Goal: Entertainment & Leisure: Consume media (video, audio)

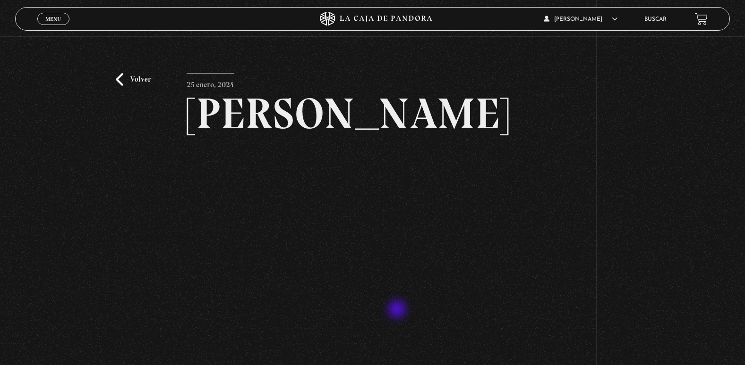
scroll to position [47, 0]
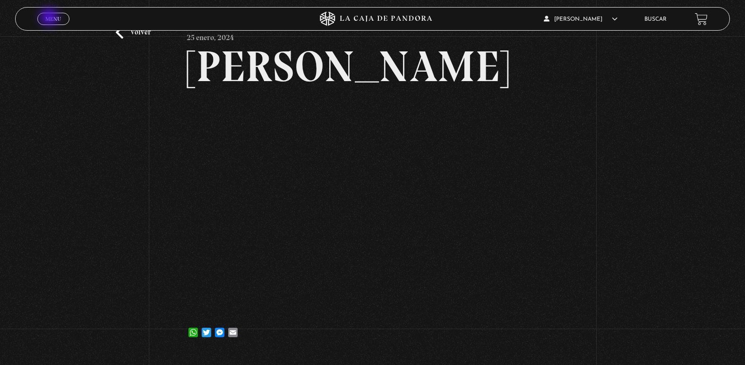
click at [50, 18] on span "Menu" at bounding box center [53, 19] width 16 height 6
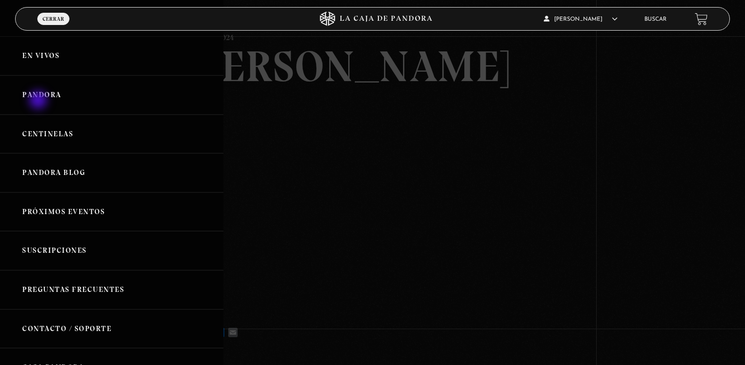
click at [39, 101] on link "Pandora" at bounding box center [111, 95] width 223 height 39
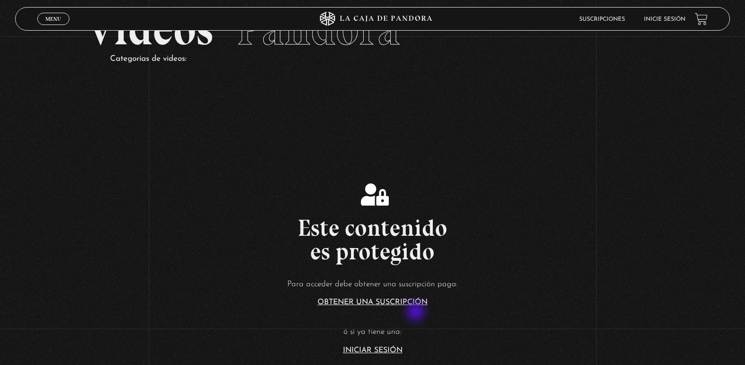
scroll to position [142, 0]
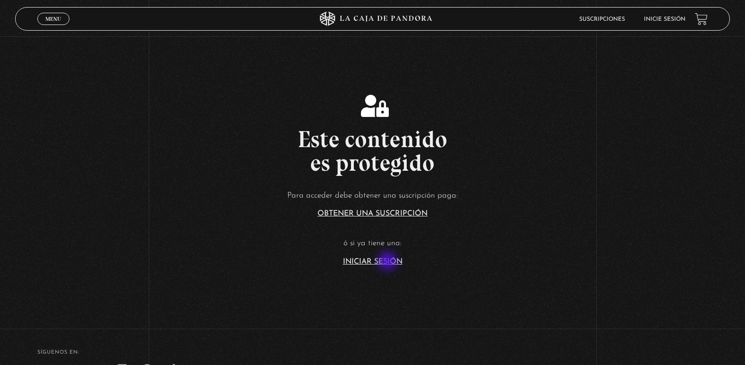
click at [388, 262] on link "Iniciar Sesión" at bounding box center [372, 262] width 59 height 8
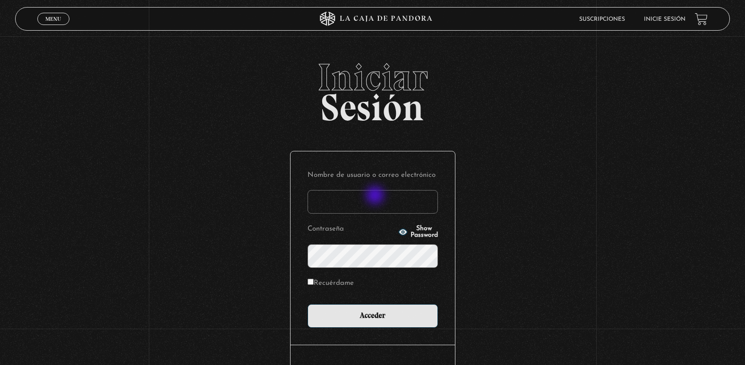
click at [376, 197] on input "Nombre de usuario o correo electrónico" at bounding box center [372, 202] width 130 height 24
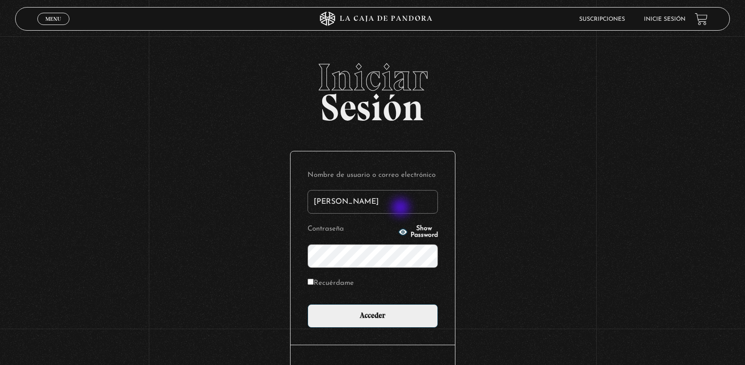
type input "[EMAIL_ADDRESS][DOMAIN_NAME]"
click at [307, 305] on input "Acceder" at bounding box center [372, 317] width 130 height 24
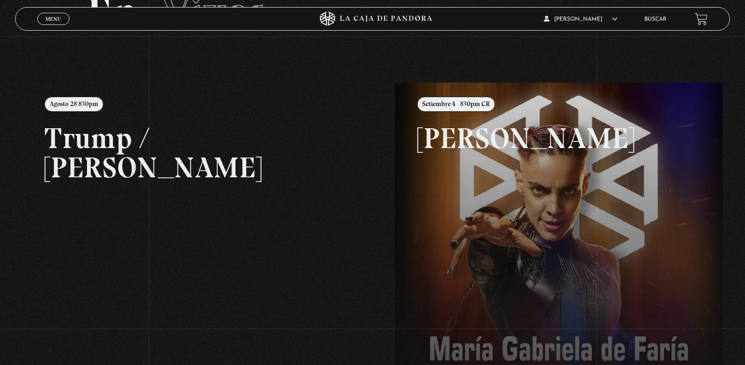
scroll to position [94, 0]
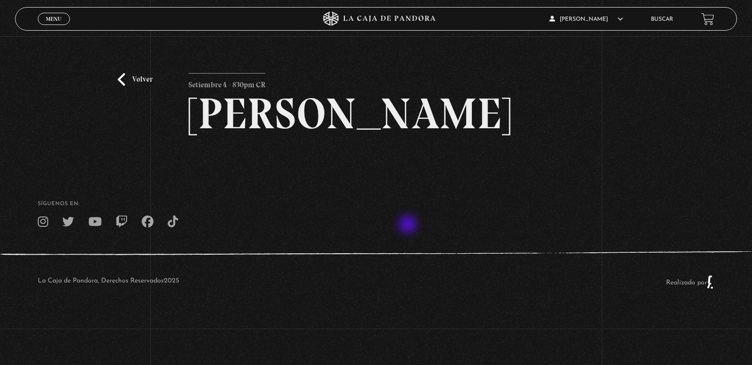
click at [409, 226] on footer "SÍguenos en: La Caja de Pandora, Derechos Reservados 2025 Realizado por" at bounding box center [376, 241] width 752 height 144
click at [118, 81] on link "Volver" at bounding box center [135, 79] width 35 height 13
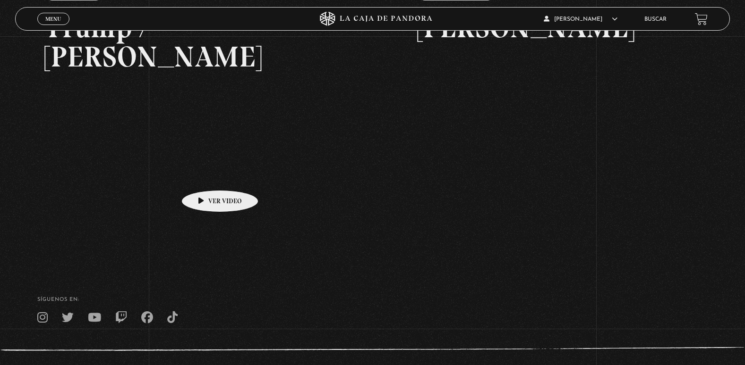
scroll to position [224, 0]
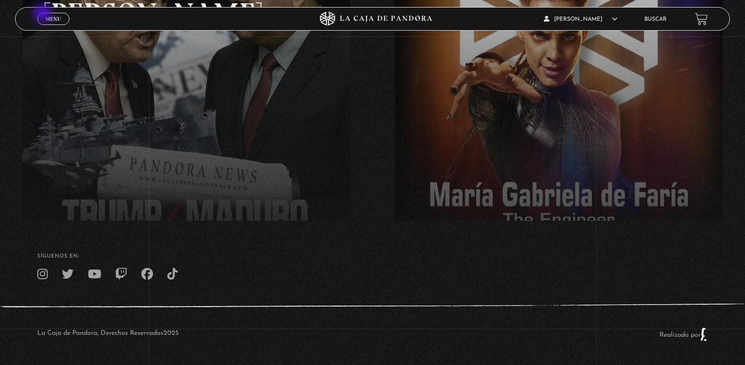
click at [43, 14] on link "Menu Cerrar" at bounding box center [53, 19] width 32 height 12
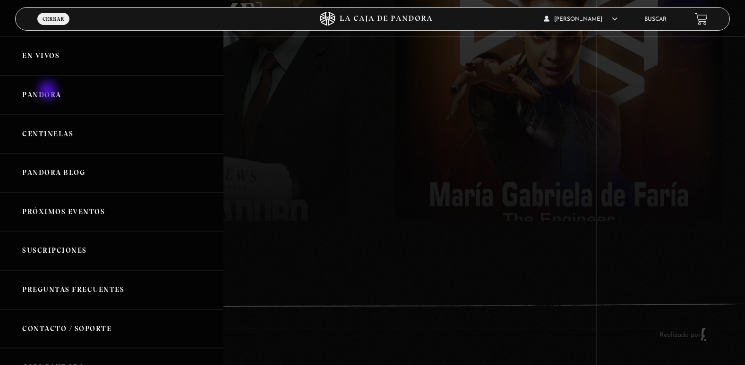
click at [49, 92] on link "Pandora" at bounding box center [111, 95] width 223 height 39
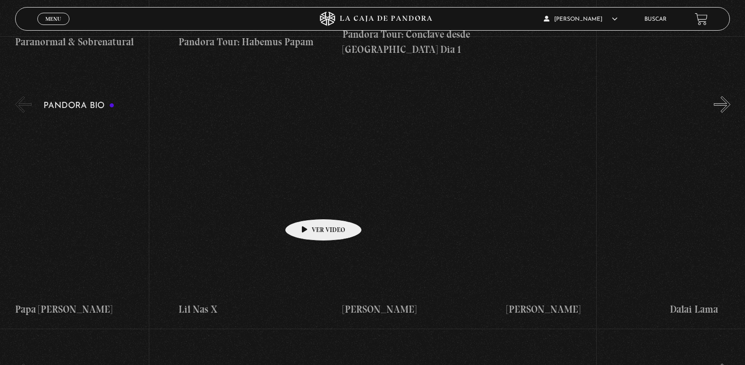
scroll to position [944, 0]
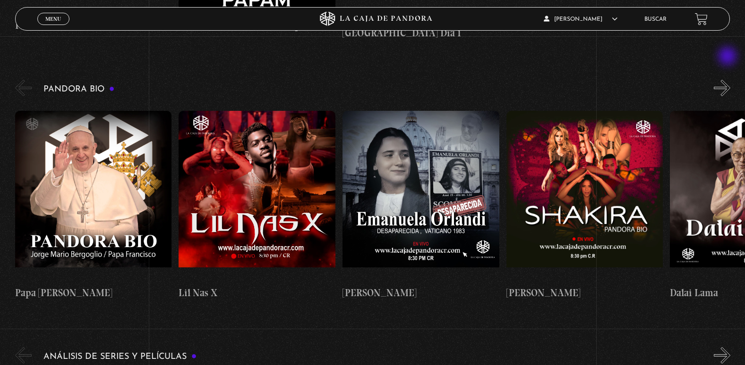
click at [728, 80] on button "»" at bounding box center [721, 88] width 17 height 17
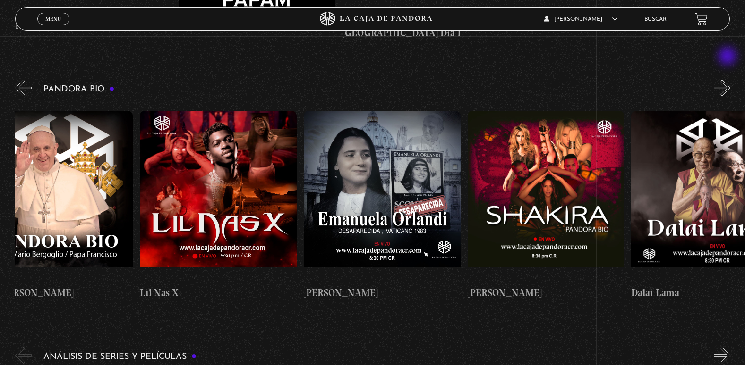
click at [728, 80] on button "»" at bounding box center [721, 88] width 17 height 17
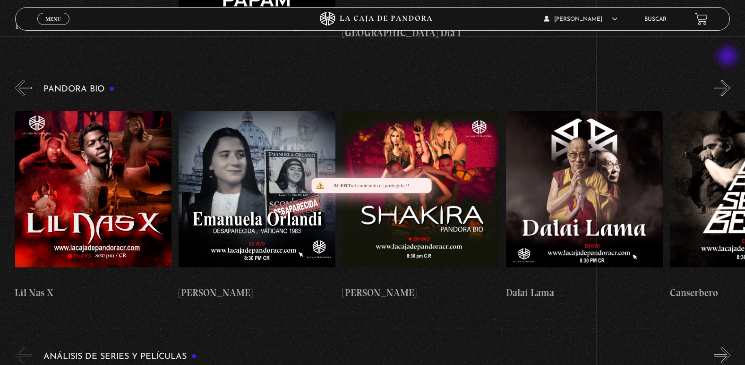
click at [728, 80] on button "»" at bounding box center [721, 88] width 17 height 17
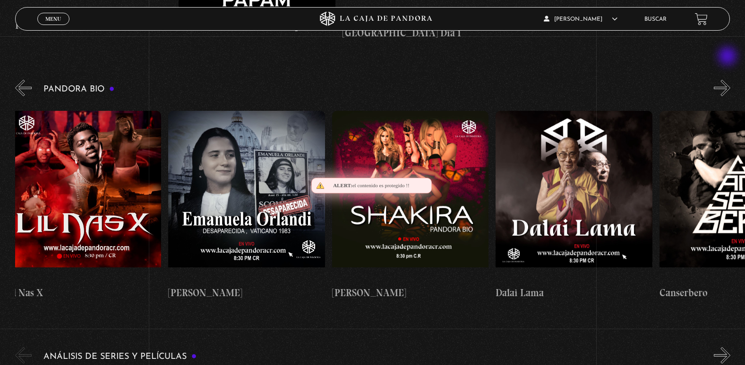
click at [728, 80] on button "»" at bounding box center [721, 88] width 17 height 17
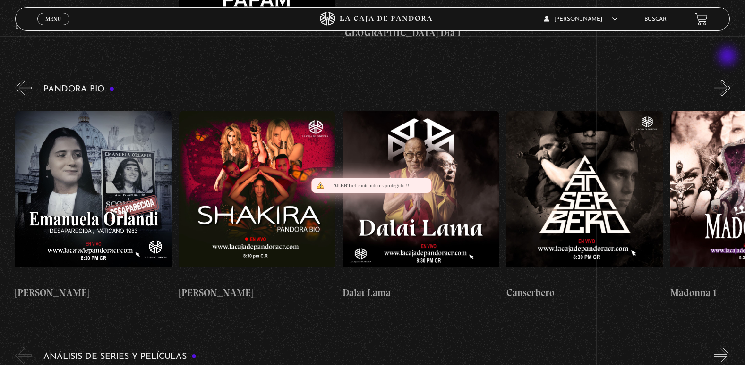
click at [728, 80] on button "»" at bounding box center [721, 88] width 17 height 17
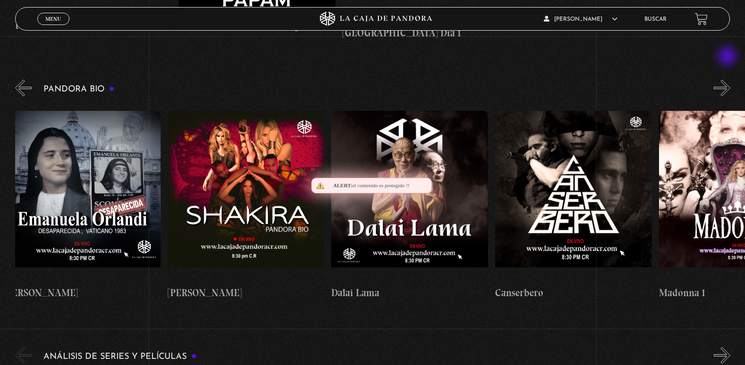
click at [728, 80] on button "»" at bounding box center [721, 88] width 17 height 17
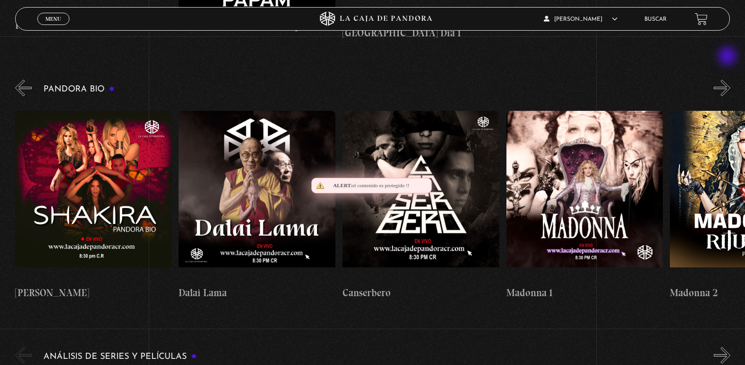
click at [728, 80] on button "»" at bounding box center [721, 88] width 17 height 17
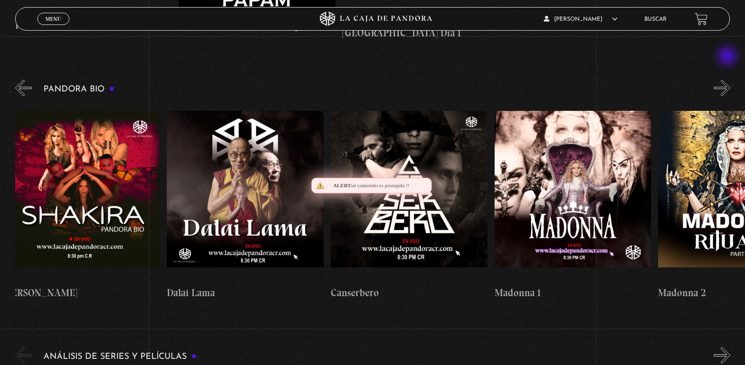
click at [728, 80] on button "»" at bounding box center [721, 88] width 17 height 17
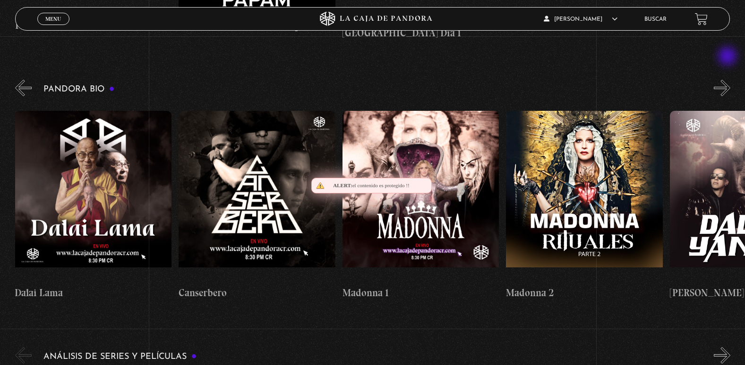
click at [728, 80] on button "»" at bounding box center [721, 88] width 17 height 17
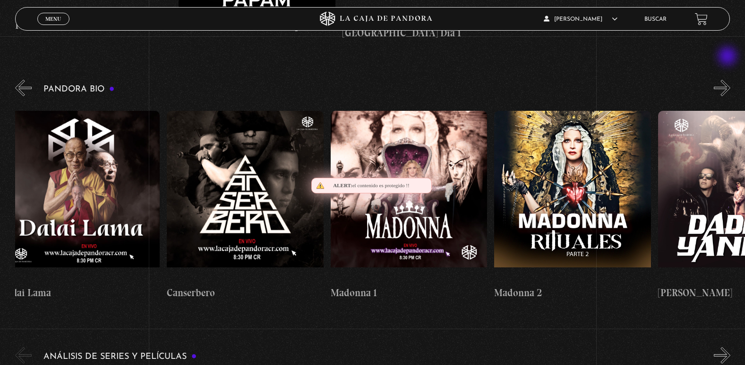
click at [728, 80] on button "»" at bounding box center [721, 88] width 17 height 17
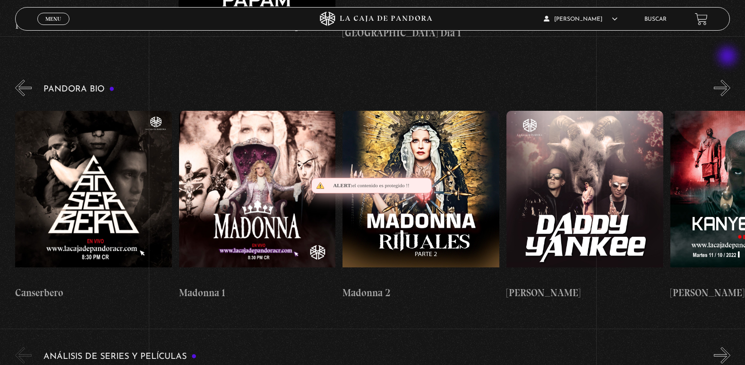
click at [728, 80] on button "»" at bounding box center [721, 88] width 17 height 17
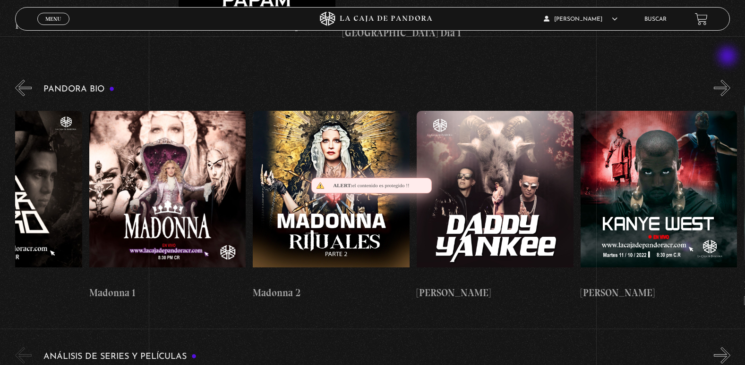
click at [728, 80] on button "»" at bounding box center [721, 88] width 17 height 17
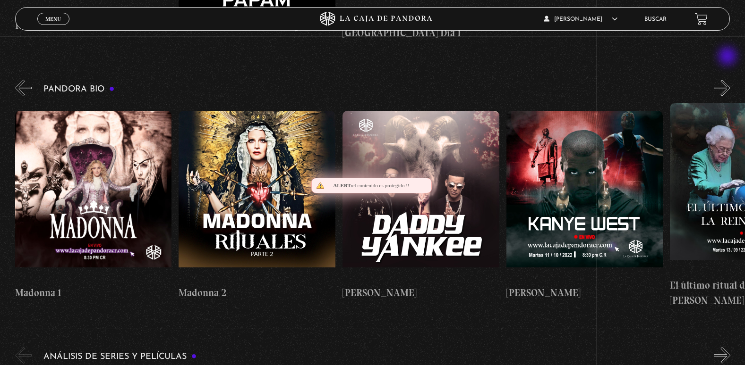
click at [728, 80] on button "»" at bounding box center [721, 88] width 17 height 17
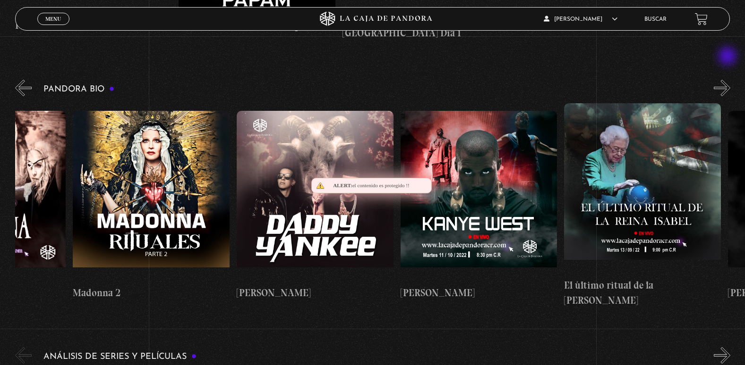
click at [728, 80] on button "»" at bounding box center [721, 88] width 17 height 17
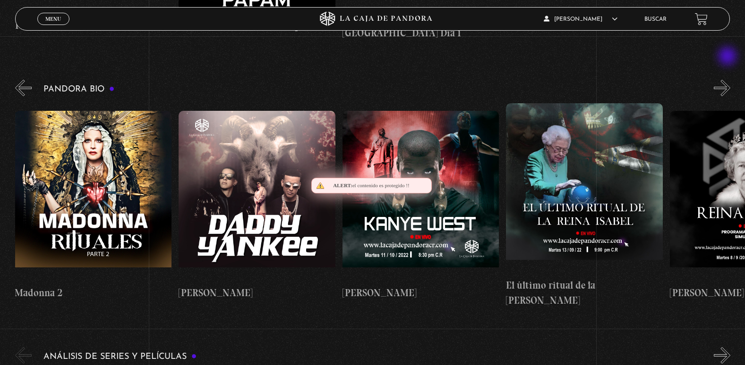
click at [728, 80] on button "»" at bounding box center [721, 88] width 17 height 17
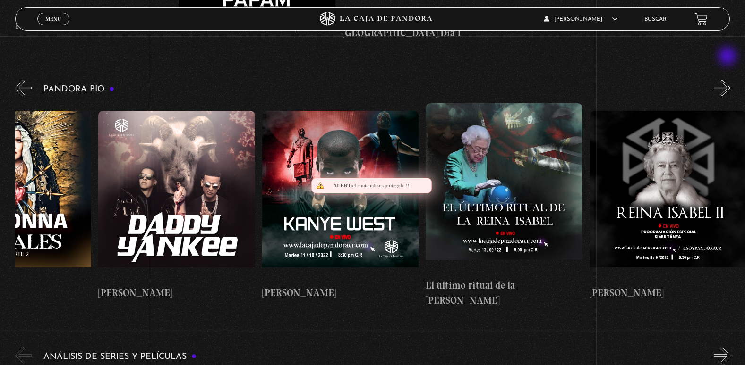
click at [728, 80] on button "»" at bounding box center [721, 88] width 17 height 17
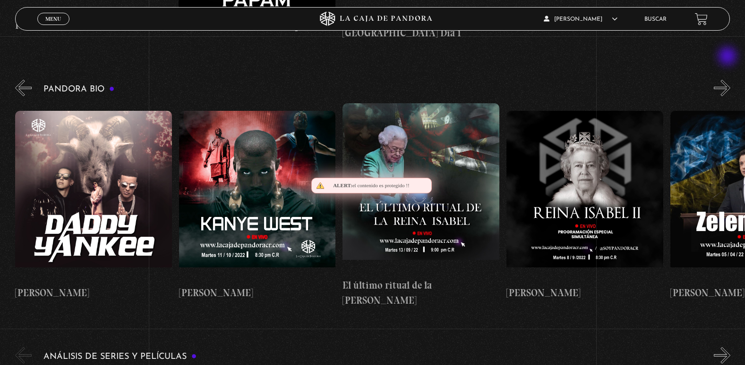
click at [728, 80] on button "»" at bounding box center [721, 88] width 17 height 17
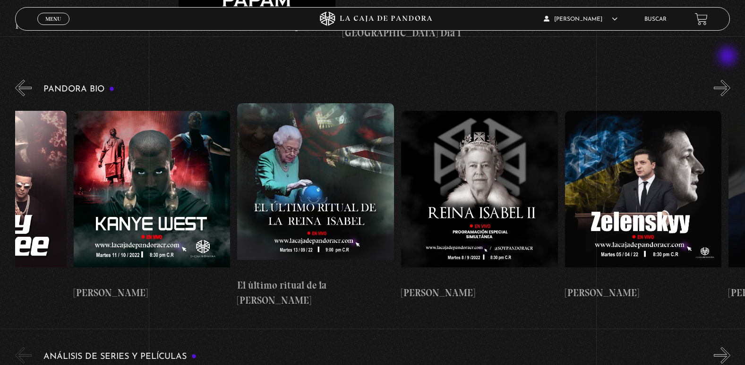
click at [728, 80] on button "»" at bounding box center [721, 88] width 17 height 17
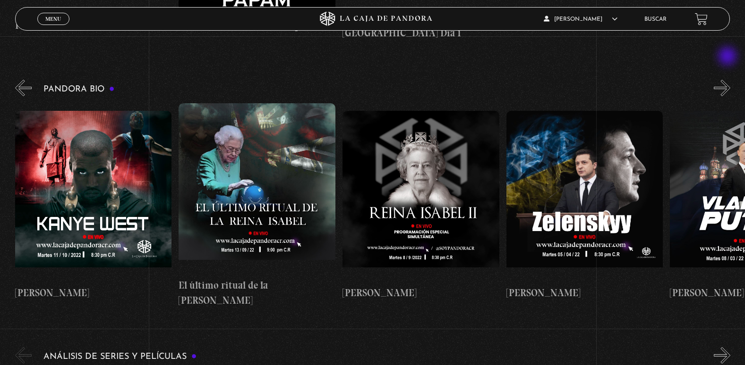
click at [728, 80] on button "»" at bounding box center [721, 88] width 17 height 17
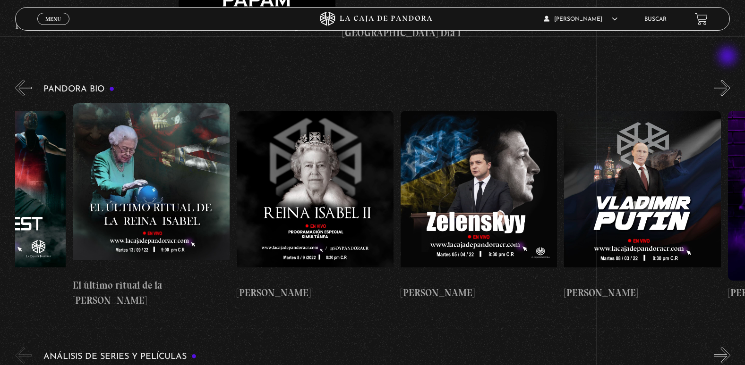
click at [728, 80] on button "»" at bounding box center [721, 88] width 17 height 17
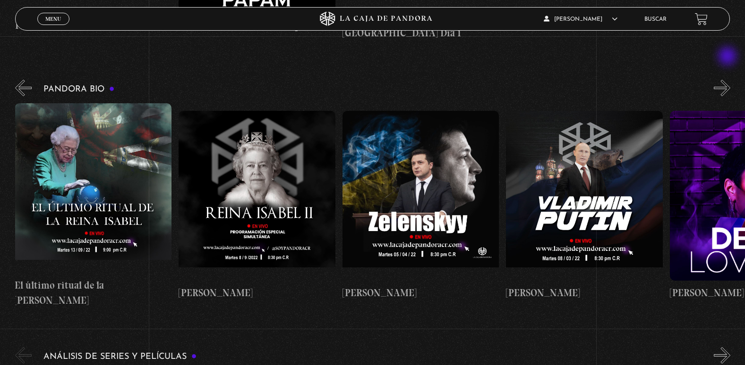
click at [728, 80] on button "»" at bounding box center [721, 88] width 17 height 17
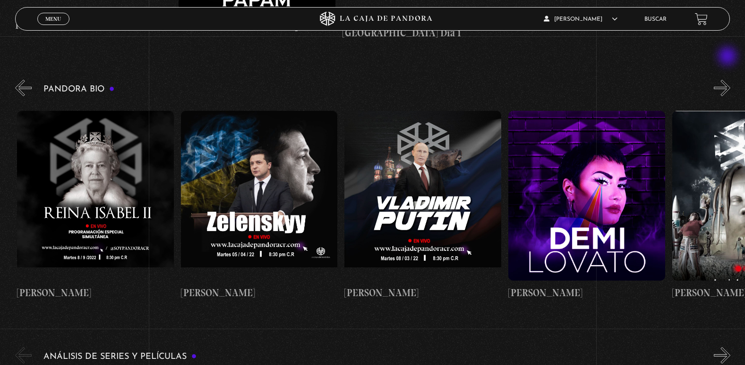
scroll to position [0, 1800]
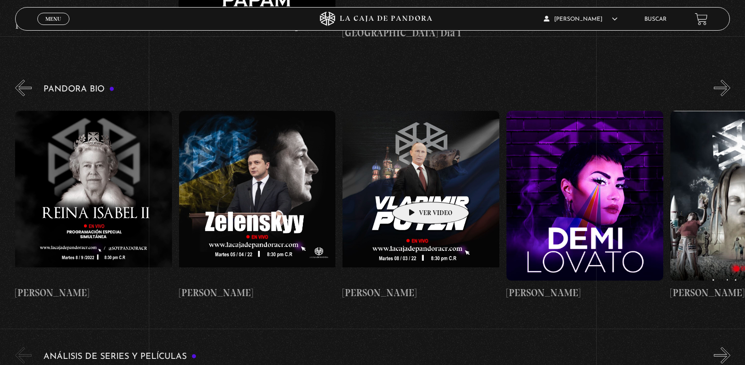
click at [415, 188] on figure at bounding box center [420, 196] width 157 height 170
click at [420, 175] on figure at bounding box center [420, 196] width 157 height 170
